Goal: Information Seeking & Learning: Check status

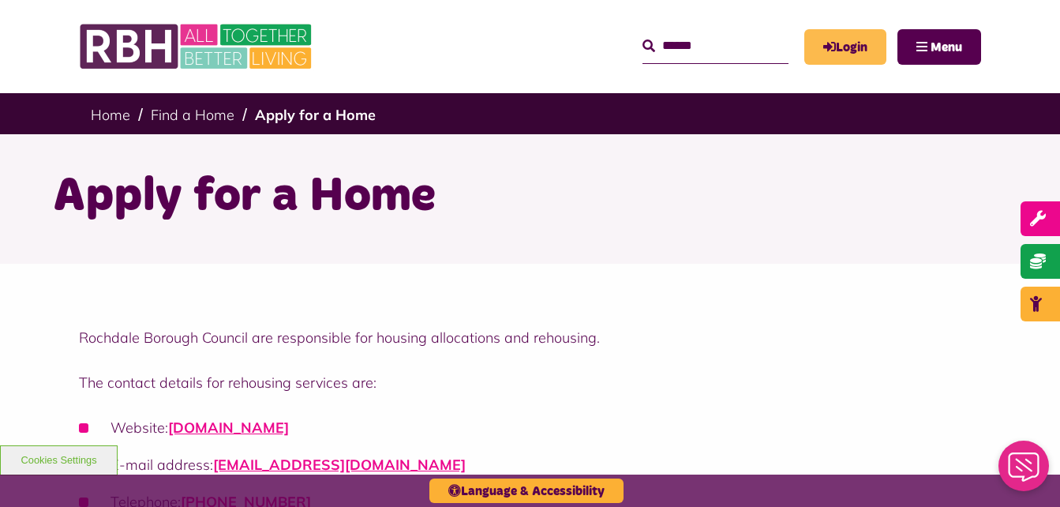
click at [844, 44] on link "Login" at bounding box center [845, 47] width 82 height 36
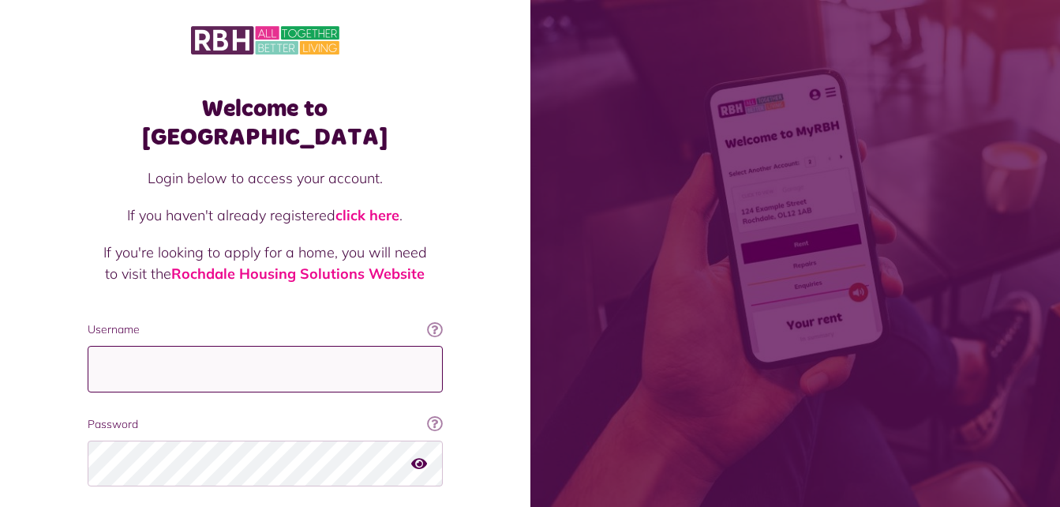
type input "**********"
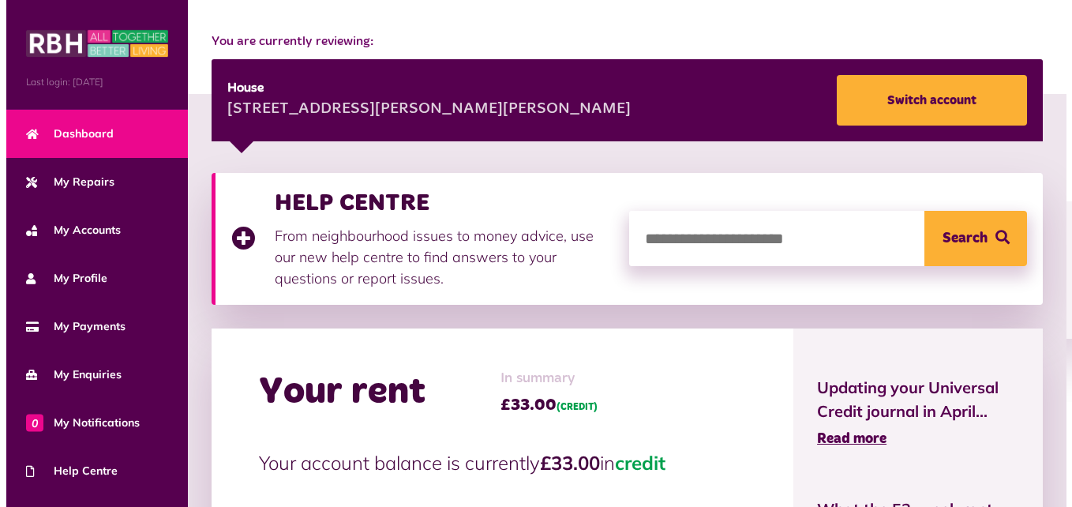
scroll to position [189, 0]
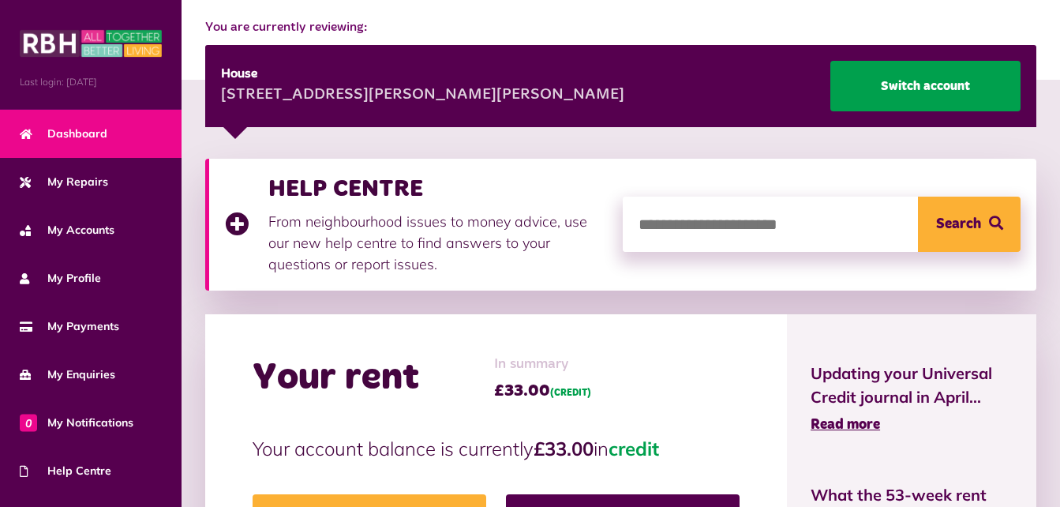
click at [901, 81] on link "Switch account" at bounding box center [925, 86] width 190 height 51
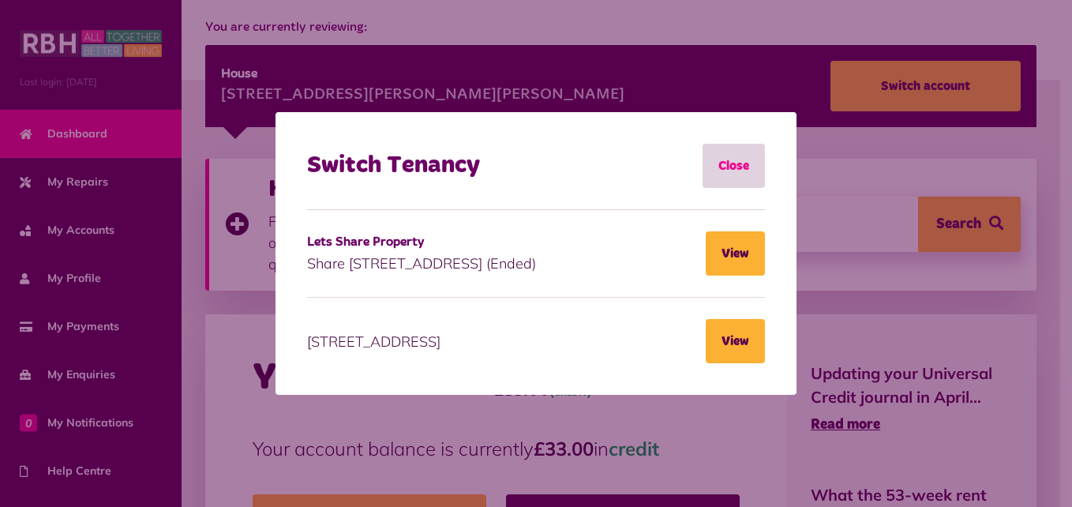
click at [743, 157] on link "Close" at bounding box center [733, 166] width 62 height 44
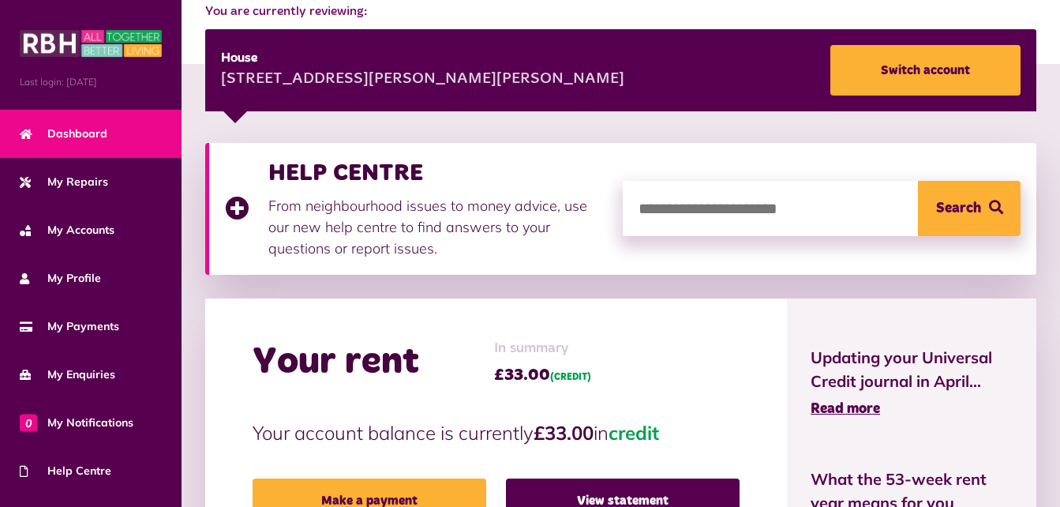
scroll to position [200, 0]
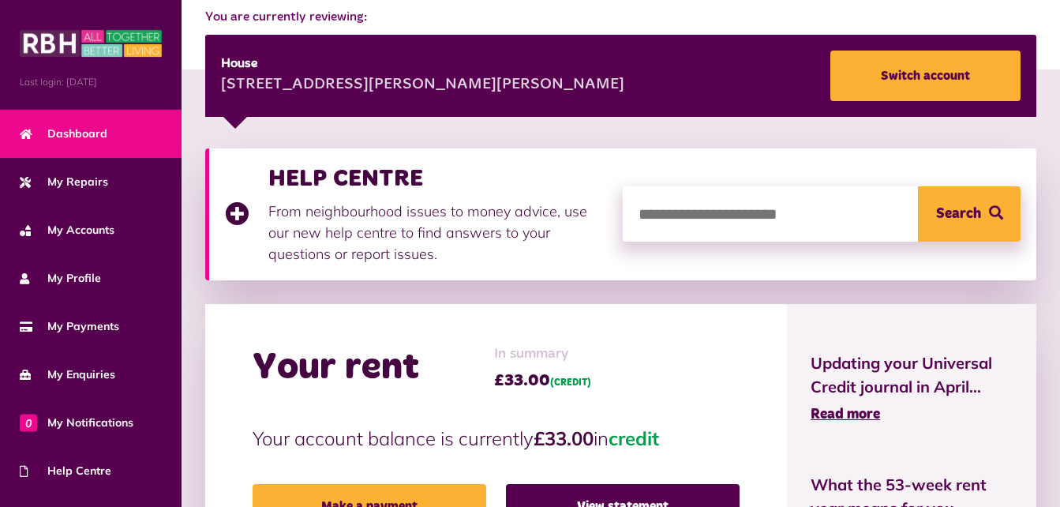
click at [676, 215] on input "search" at bounding box center [822, 213] width 398 height 55
type input "**********"
click at [962, 211] on button "Search" at bounding box center [969, 213] width 103 height 55
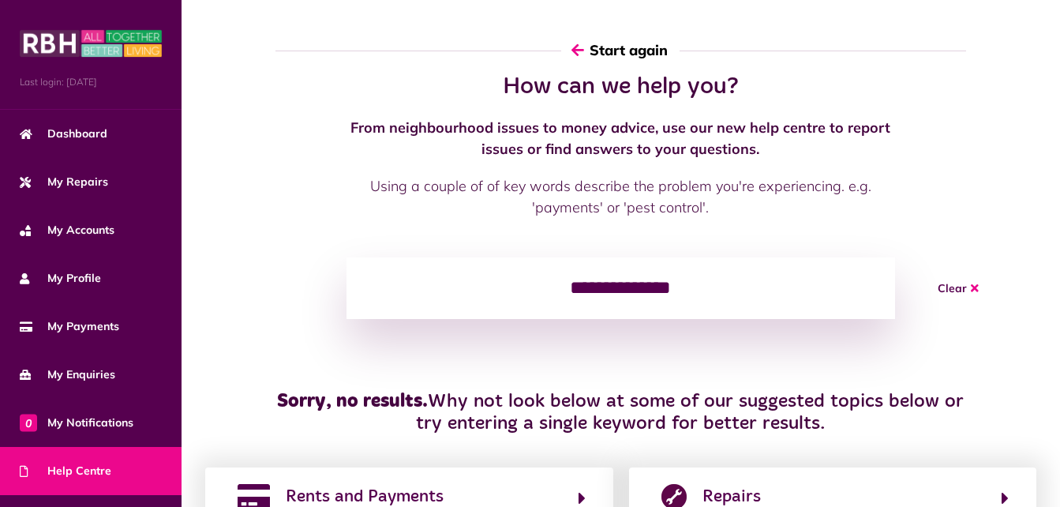
click at [644, 49] on button "Start again" at bounding box center [620, 50] width 118 height 45
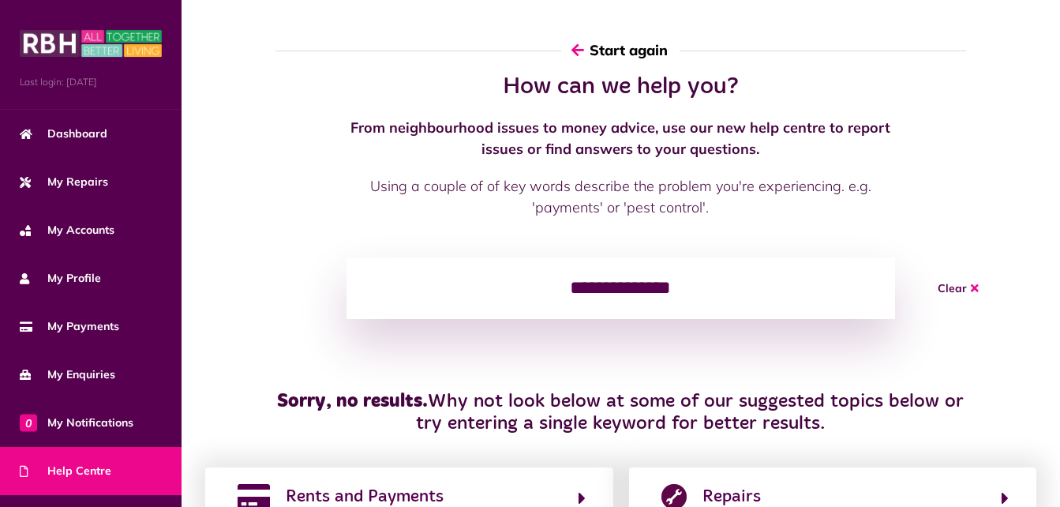
click at [644, 49] on button "Start again" at bounding box center [620, 50] width 118 height 45
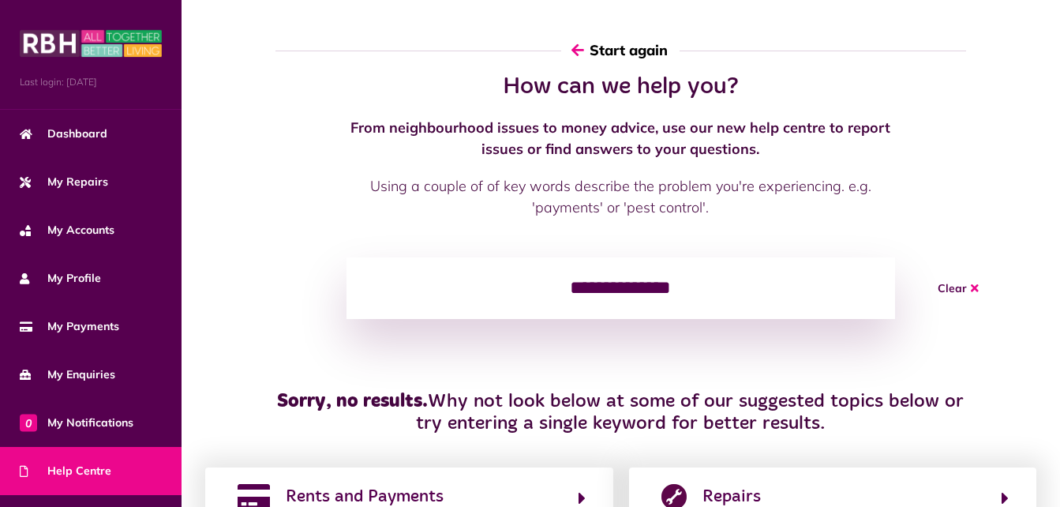
click at [644, 49] on button "Start again" at bounding box center [620, 50] width 118 height 45
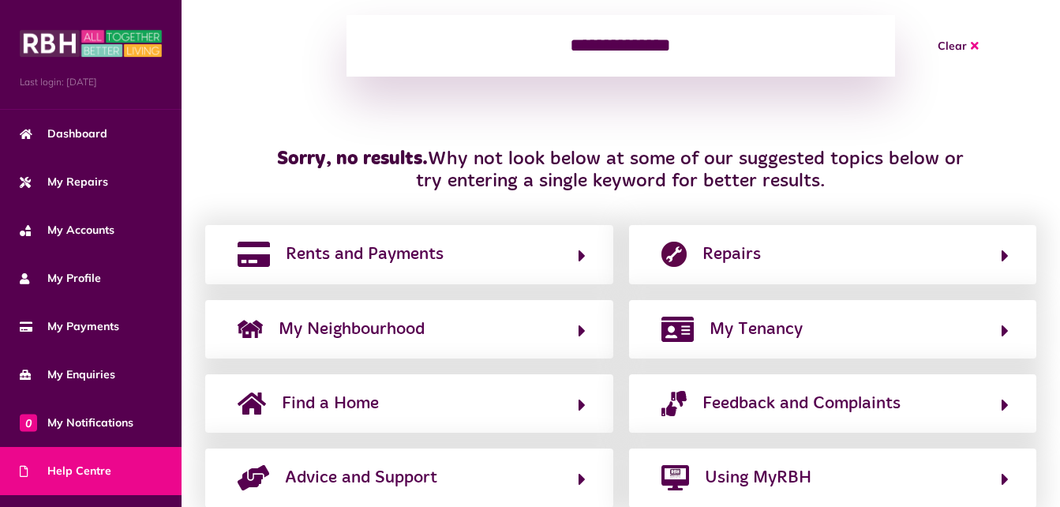
scroll to position [314, 0]
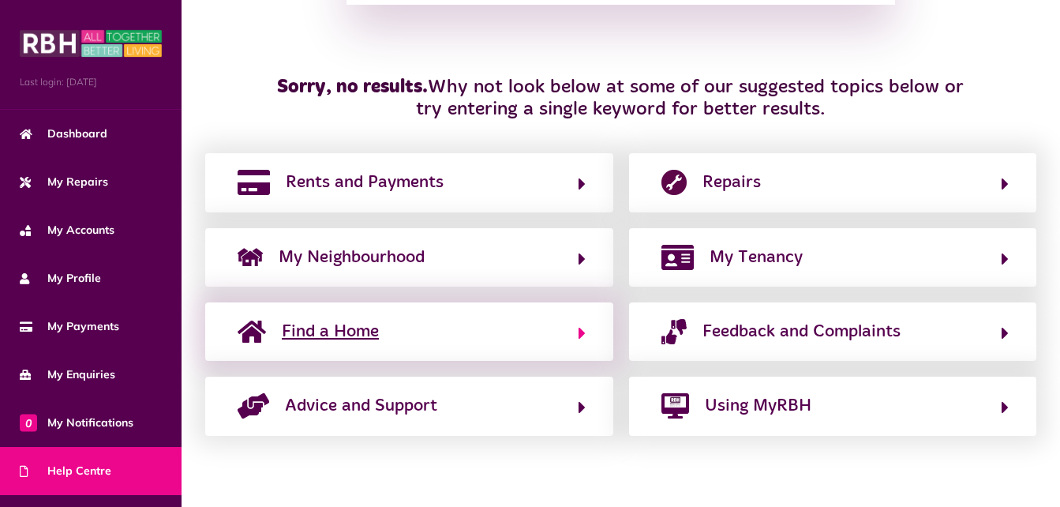
click at [346, 328] on span "Find a Home" at bounding box center [330, 331] width 97 height 25
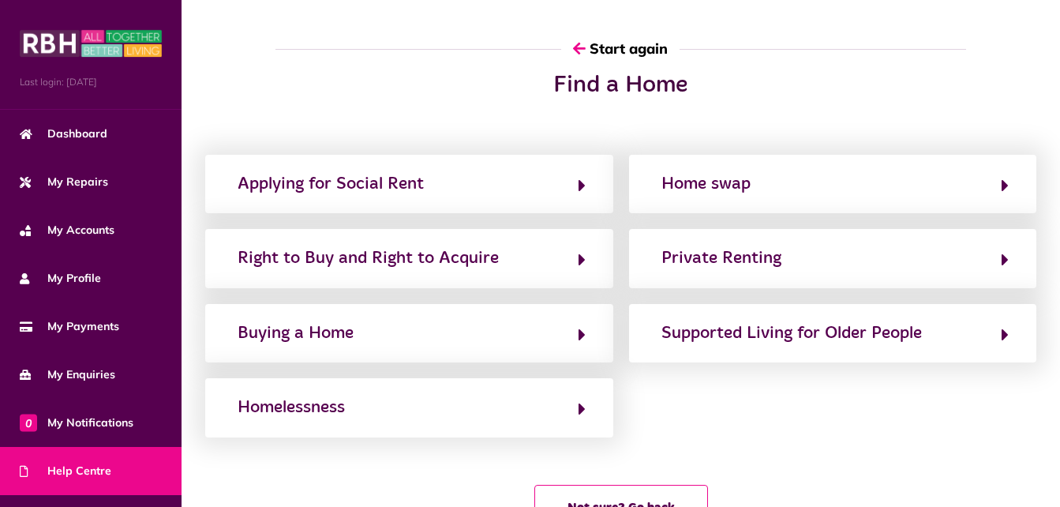
scroll to position [0, 0]
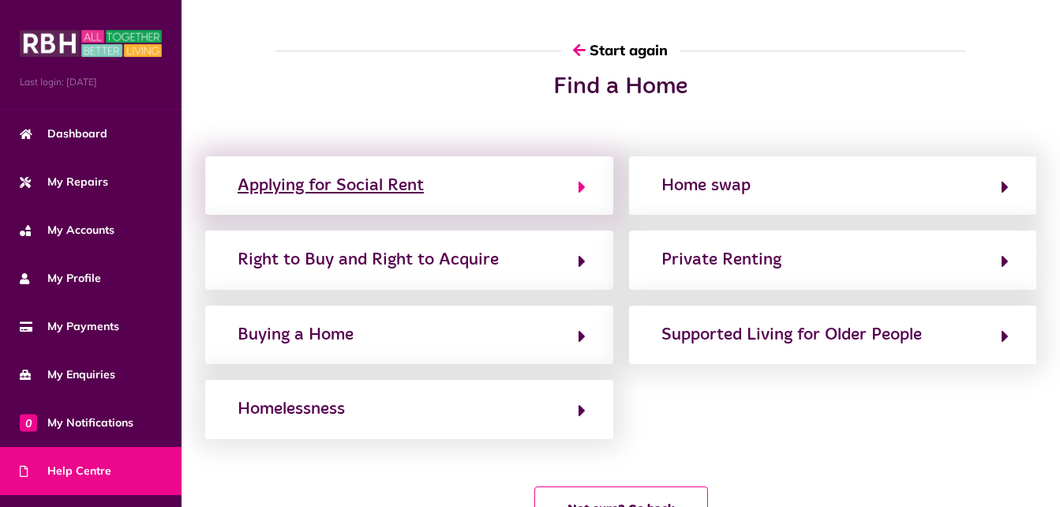
click at [354, 188] on div "Applying for Social Rent" at bounding box center [331, 185] width 186 height 25
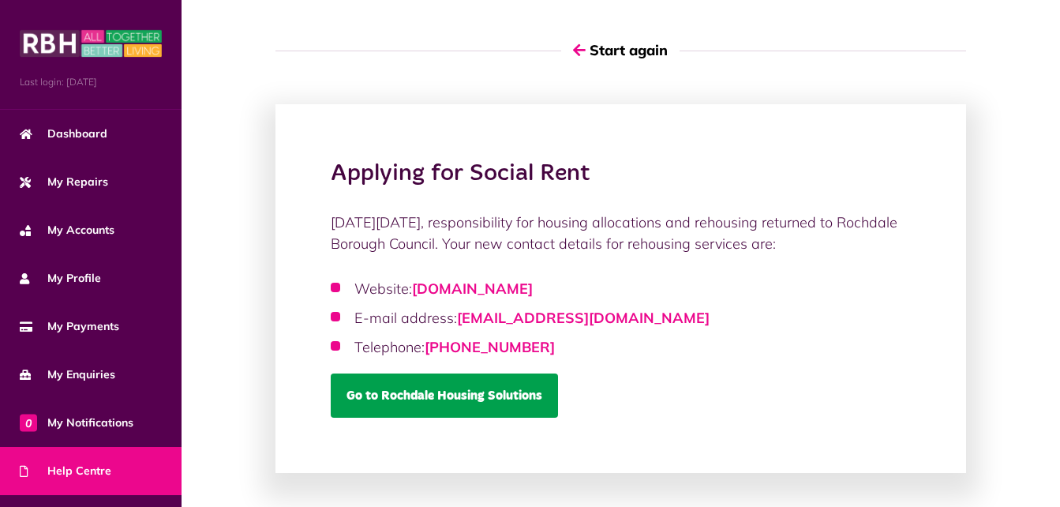
click at [412, 390] on link "Go to Rochdale Housing Solutions" at bounding box center [444, 395] width 227 height 44
